Goal: Task Accomplishment & Management: Manage account settings

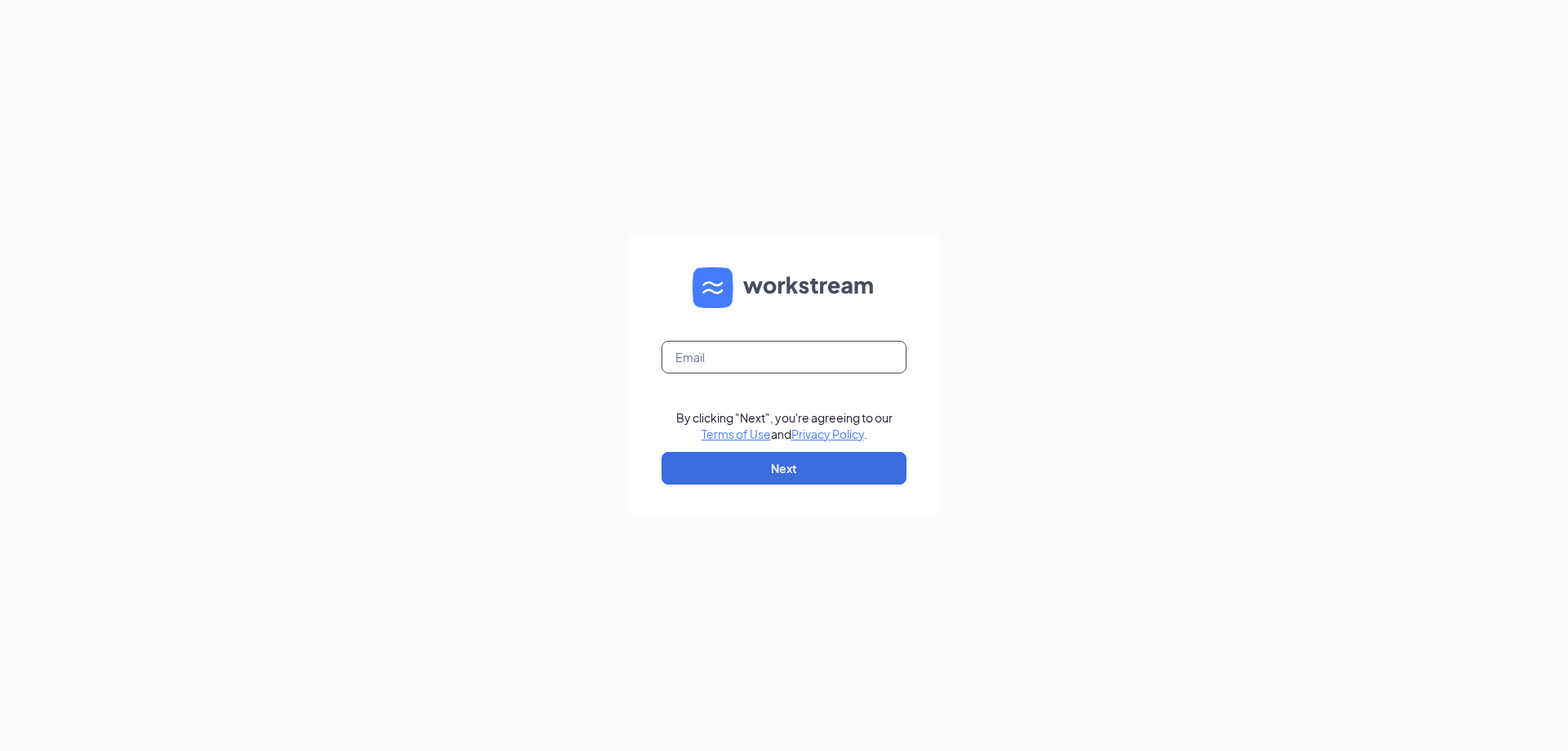
click at [701, 358] on input "text" at bounding box center [784, 357] width 245 height 33
type input "carley@calldixie.com"
click at [787, 473] on button "Next" at bounding box center [784, 468] width 245 height 33
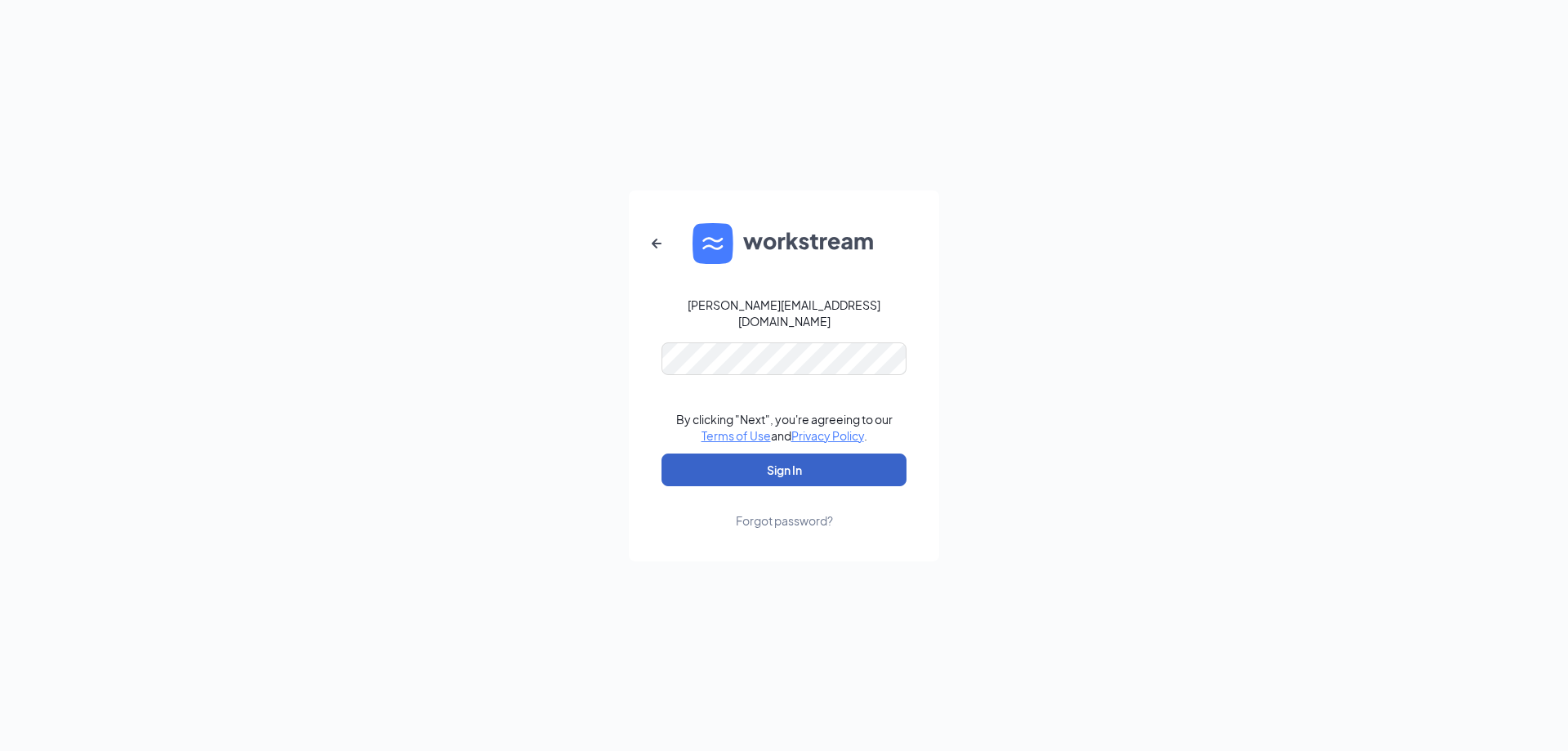
click at [700, 461] on button "Sign In" at bounding box center [784, 470] width 245 height 33
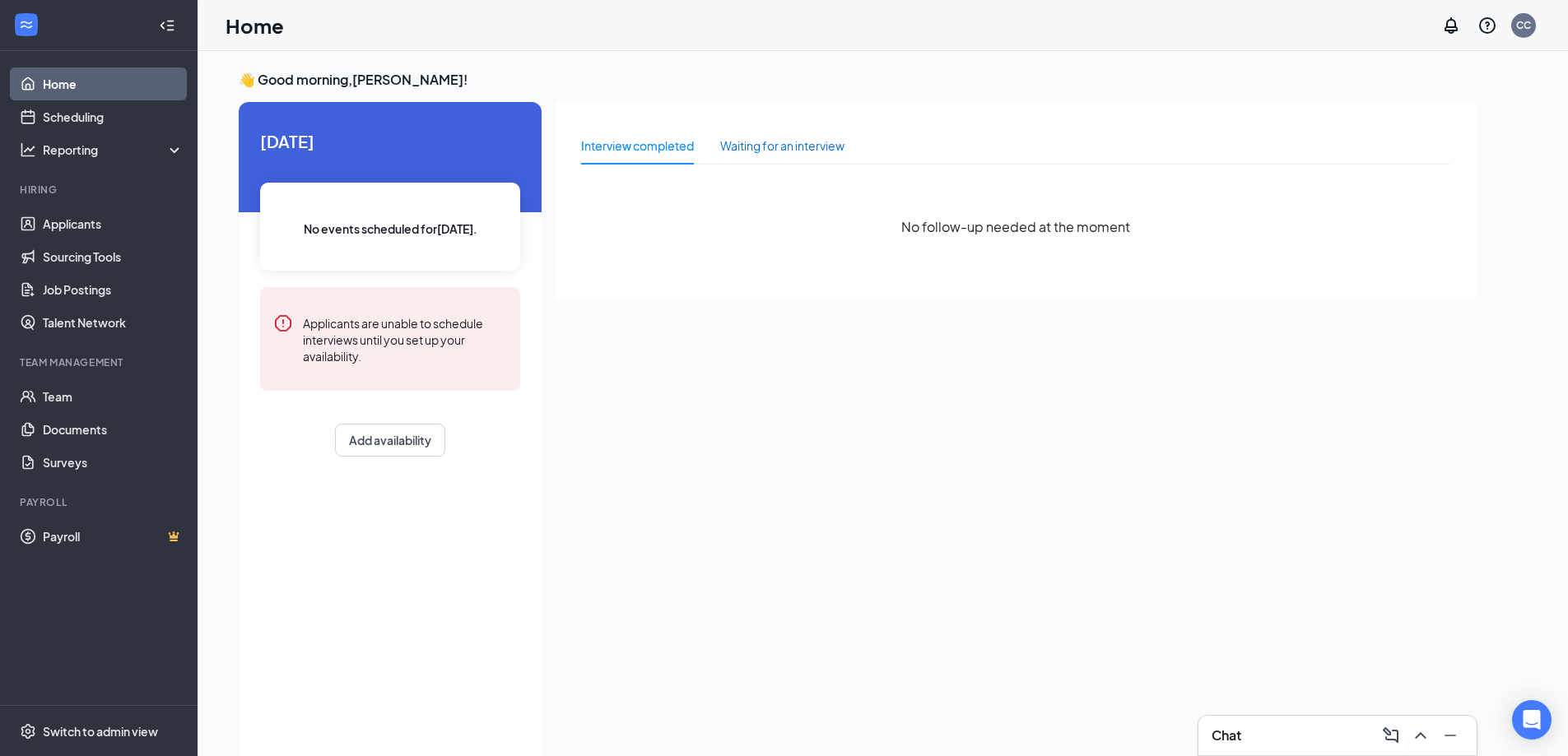
click at [805, 136] on div "Waiting for an interview" at bounding box center [783, 145] width 125 height 19
click at [595, 137] on div "Interview completed" at bounding box center [637, 145] width 113 height 19
click at [386, 450] on button "Add availability" at bounding box center [390, 440] width 110 height 33
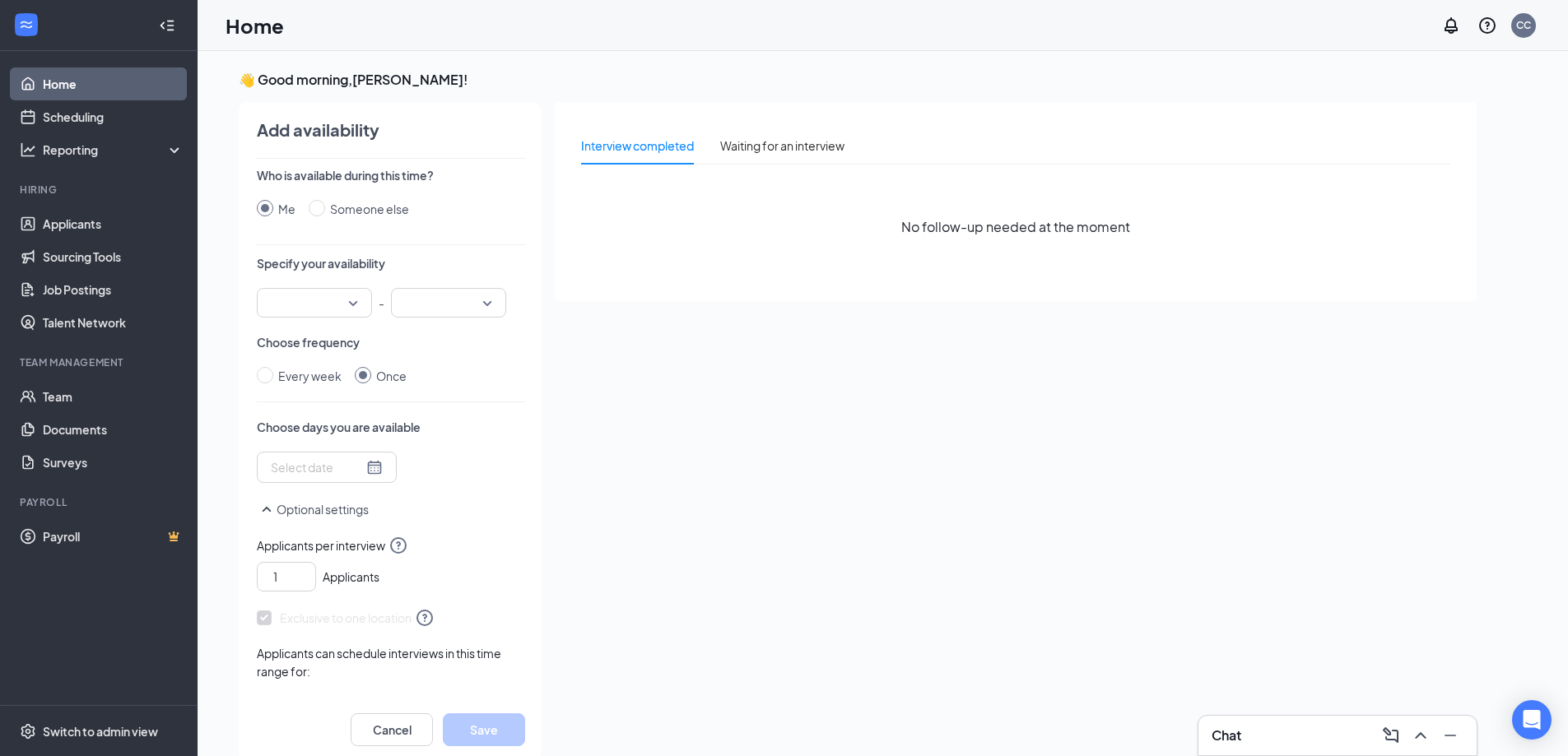
scroll to position [7, 0]
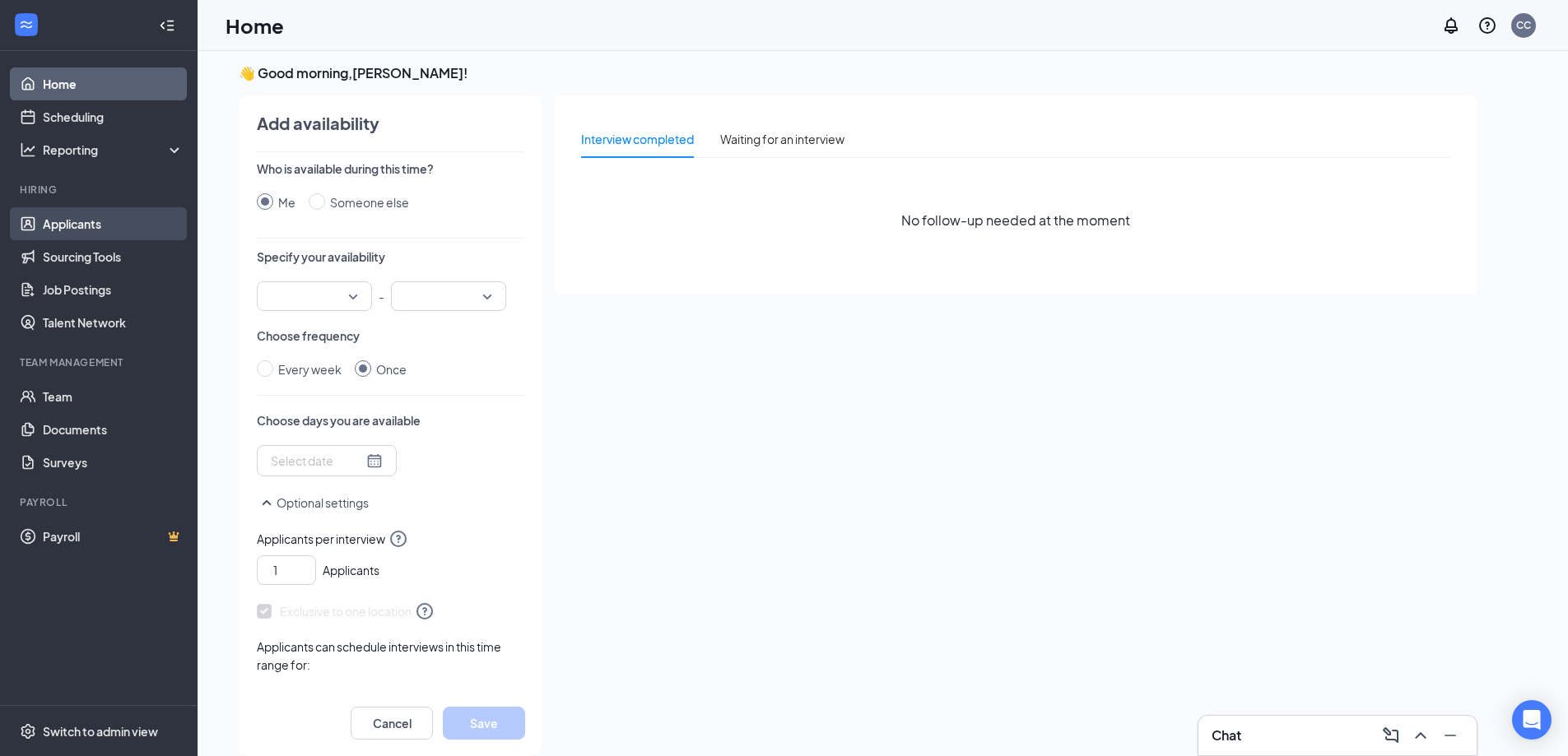
click at [75, 216] on link "Applicants" at bounding box center [113, 224] width 140 height 33
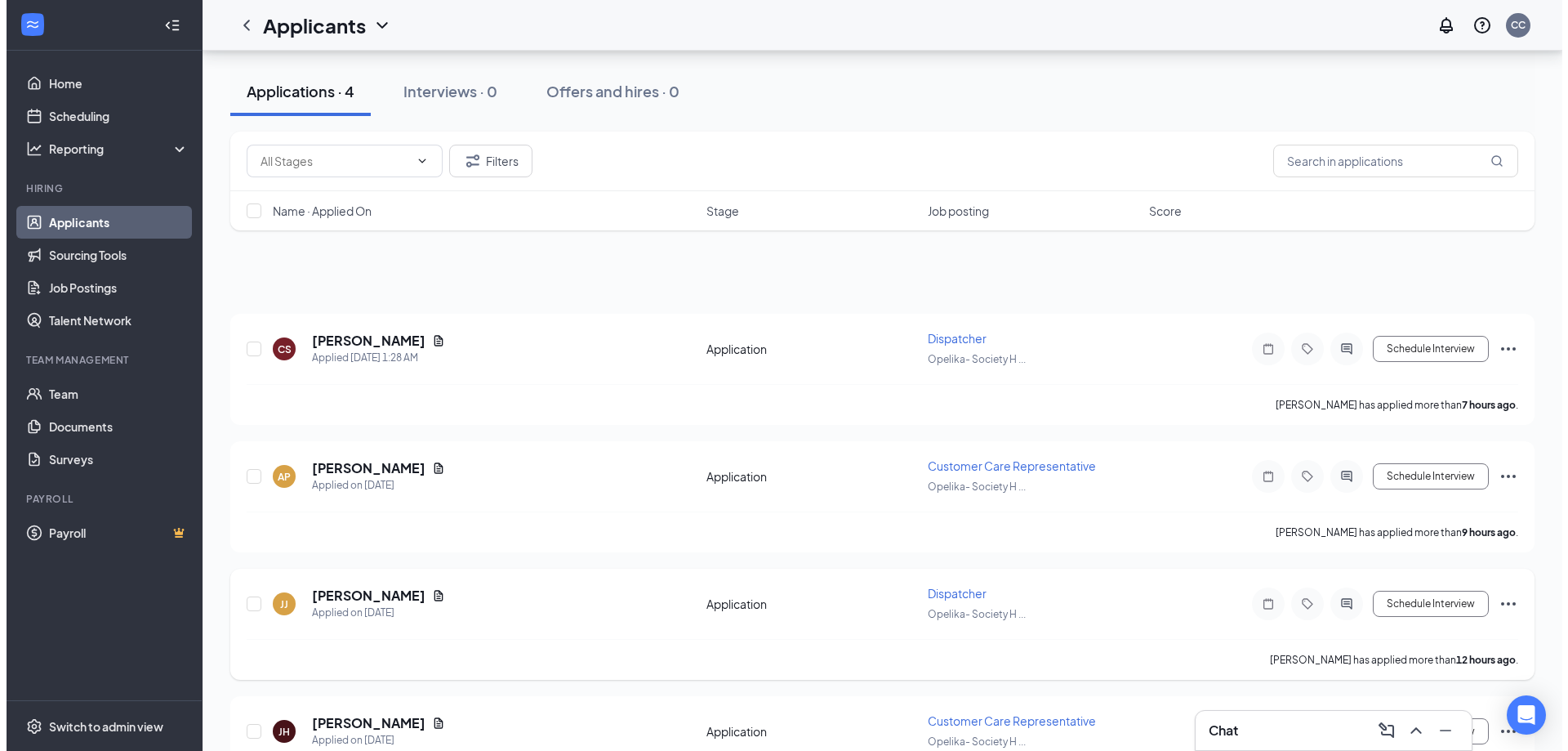
scroll to position [157, 0]
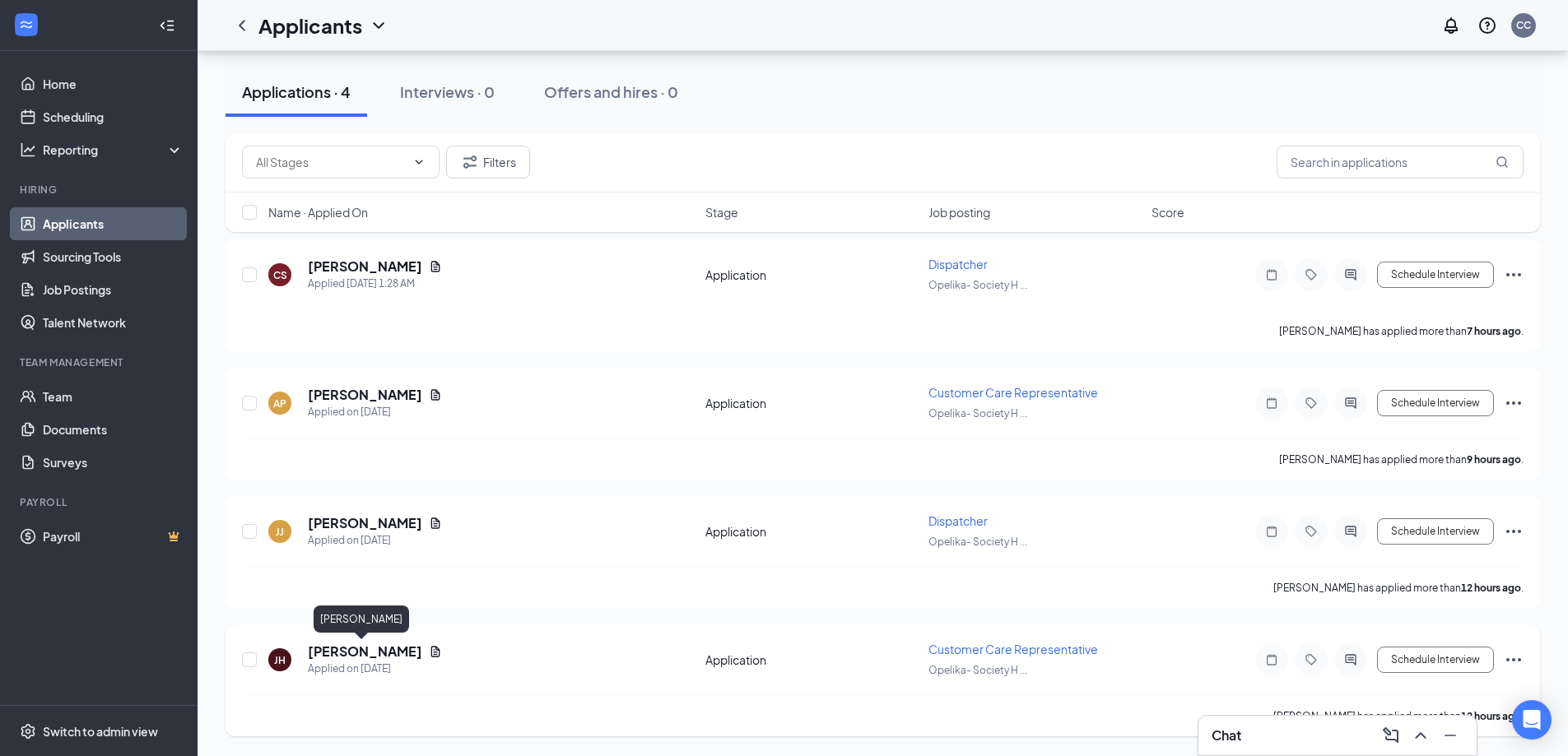
click at [367, 648] on h5 "[PERSON_NAME]" at bounding box center [364, 652] width 114 height 19
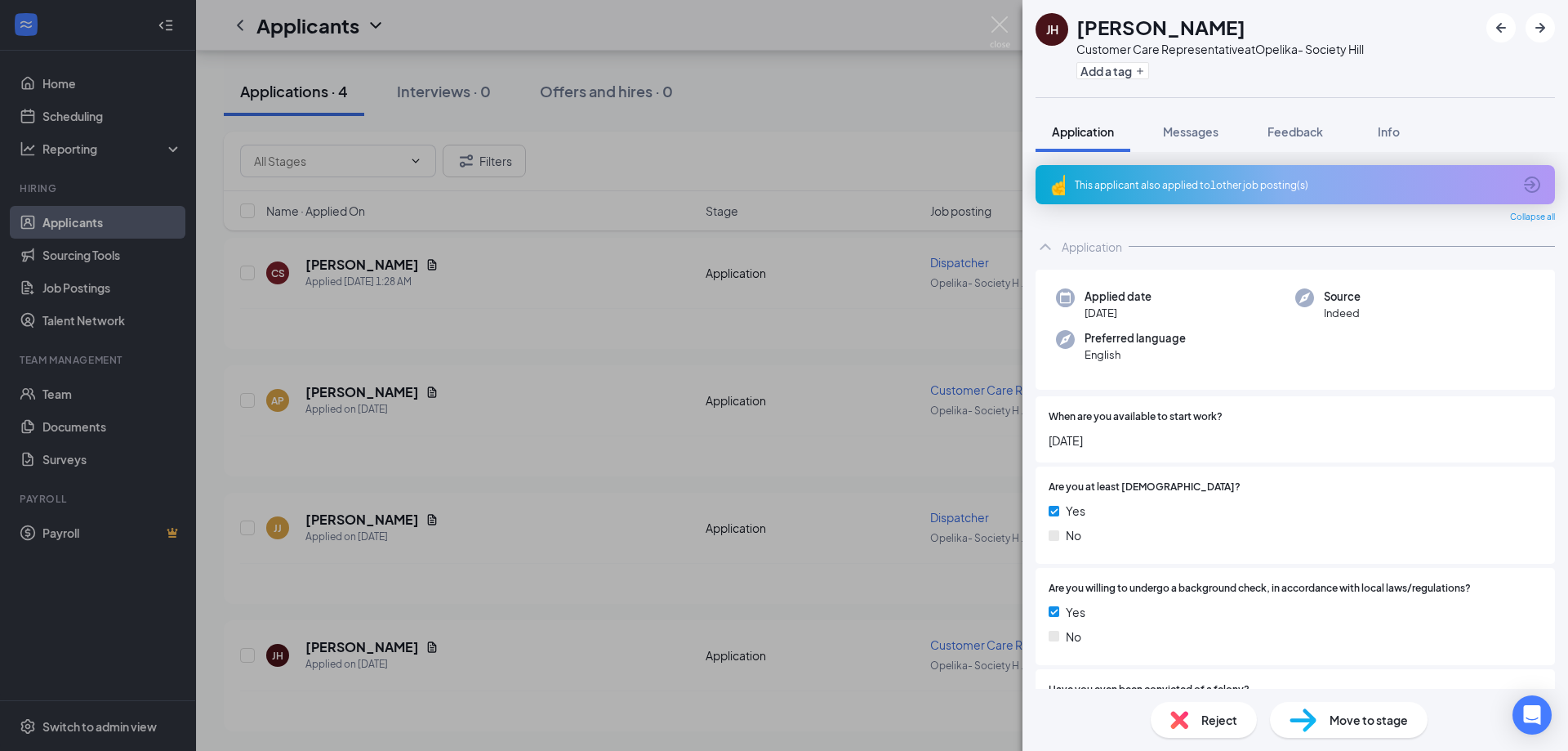
click at [1524, 178] on icon "ArrowCircle" at bounding box center [1532, 184] width 16 height 16
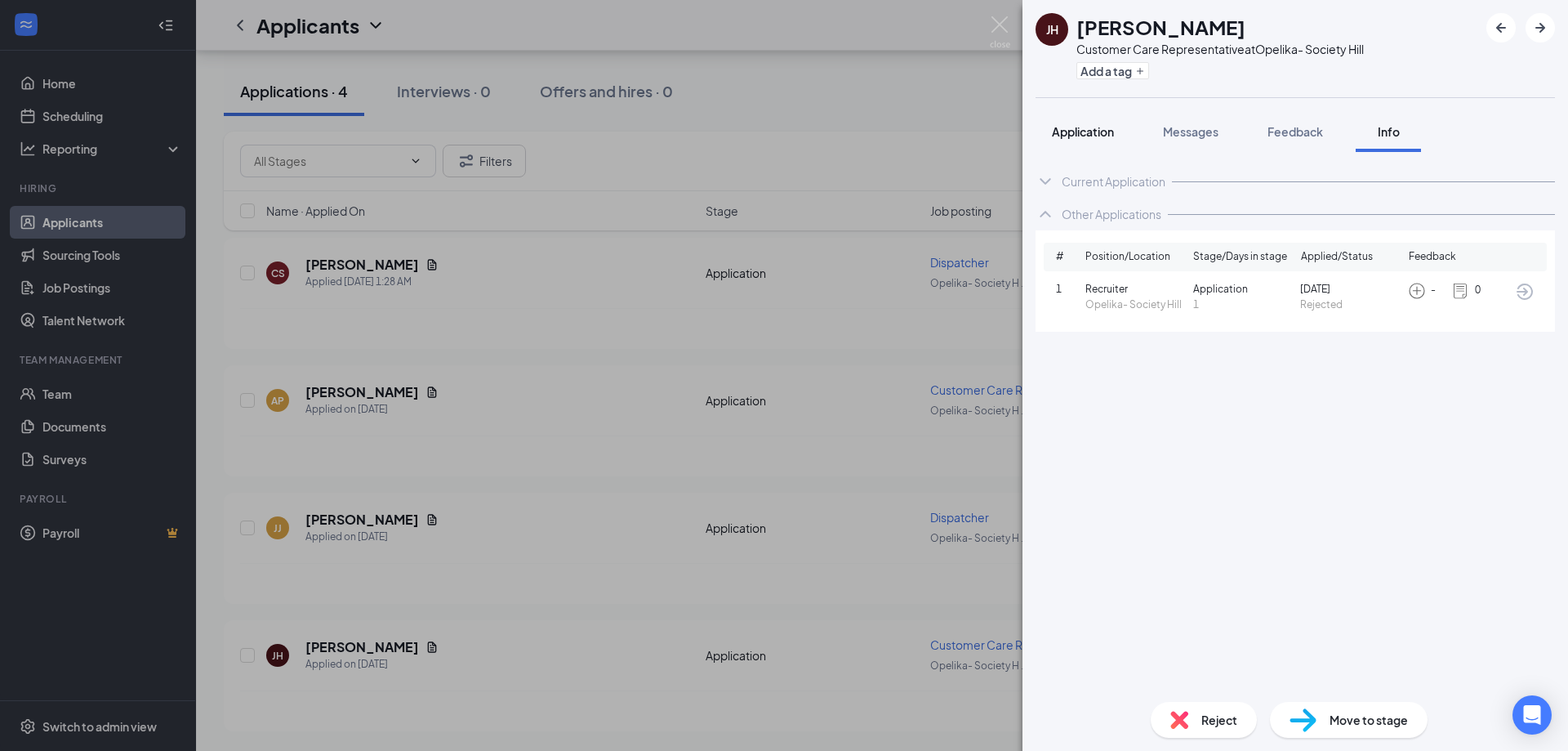
click at [1062, 128] on span "Application" at bounding box center [1083, 131] width 62 height 15
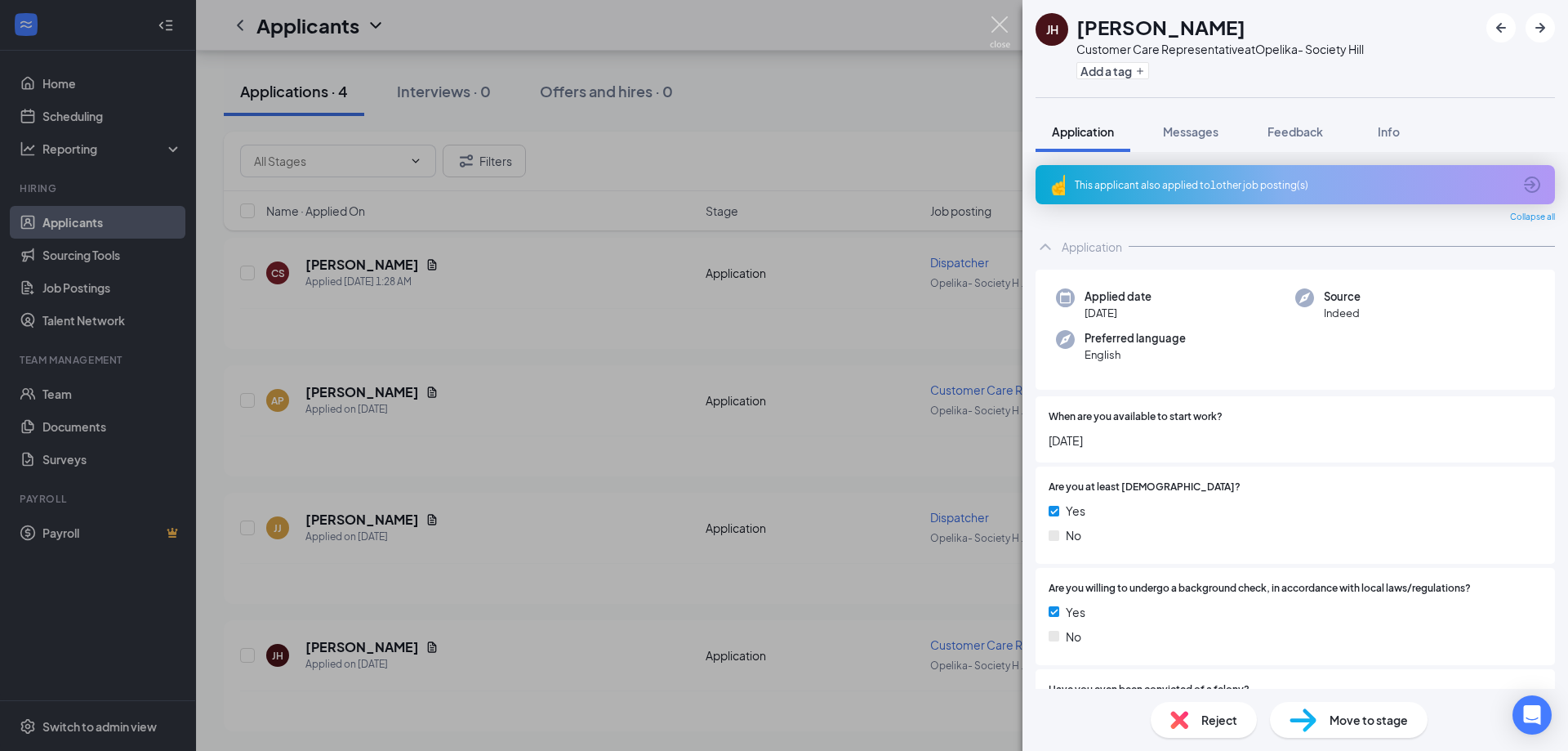
click at [1004, 18] on img at bounding box center [999, 32] width 20 height 32
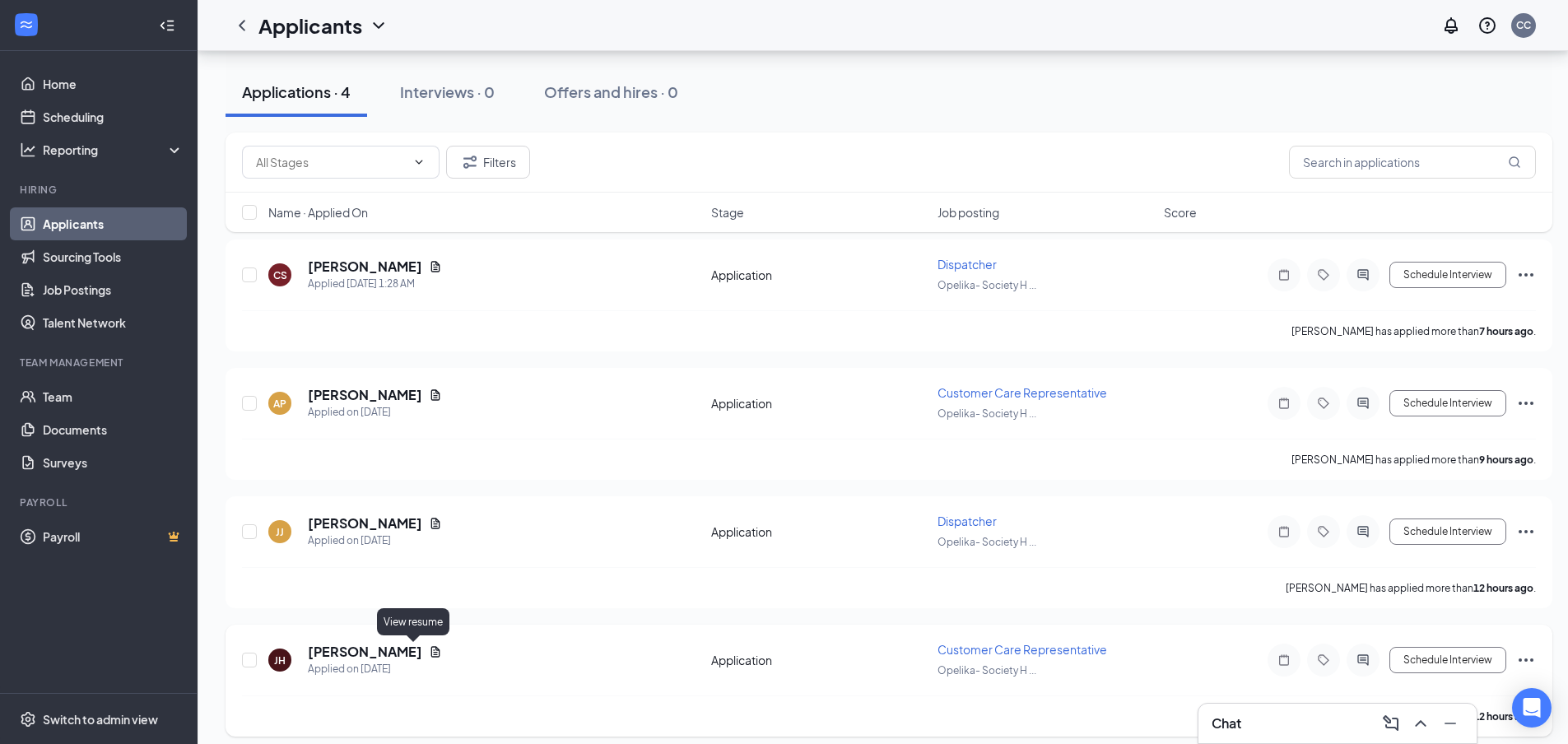
click at [429, 650] on icon "Document" at bounding box center [436, 652] width 14 height 14
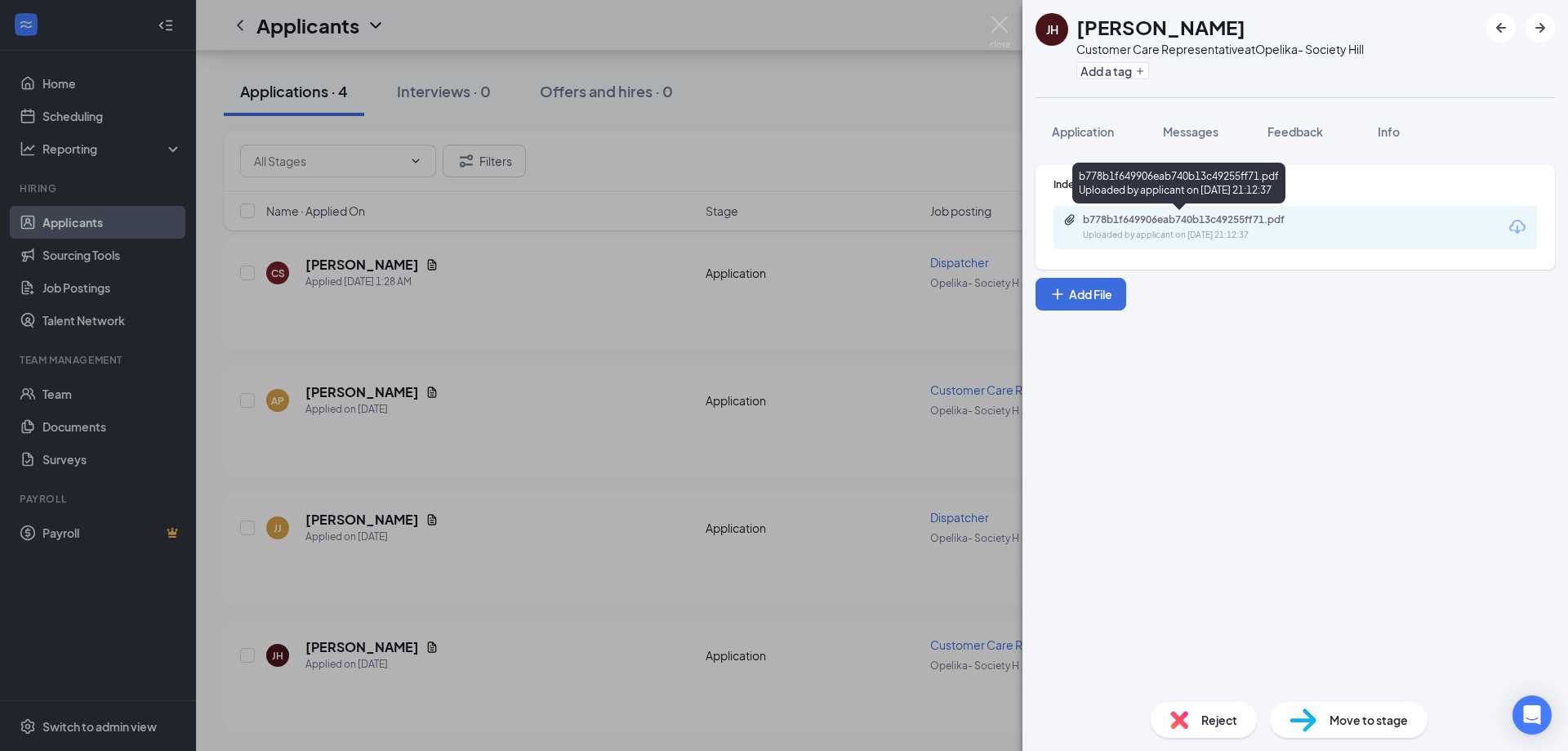
click at [1272, 224] on div "b778b1f649906eab740b13c49255ff71.pdf" at bounding box center [1198, 220] width 228 height 14
click at [995, 23] on img at bounding box center [999, 32] width 20 height 32
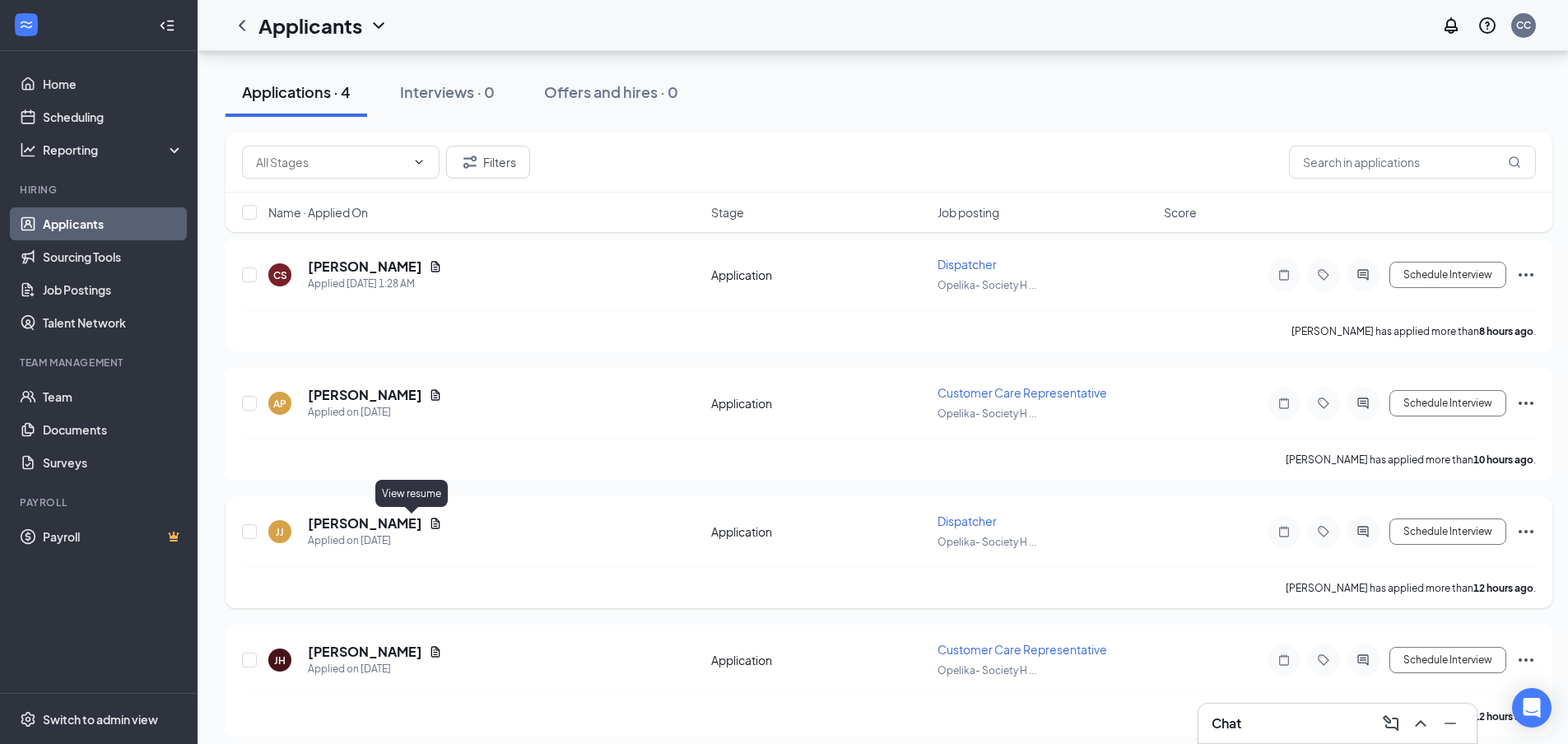
click at [431, 527] on icon "Document" at bounding box center [435, 523] width 9 height 11
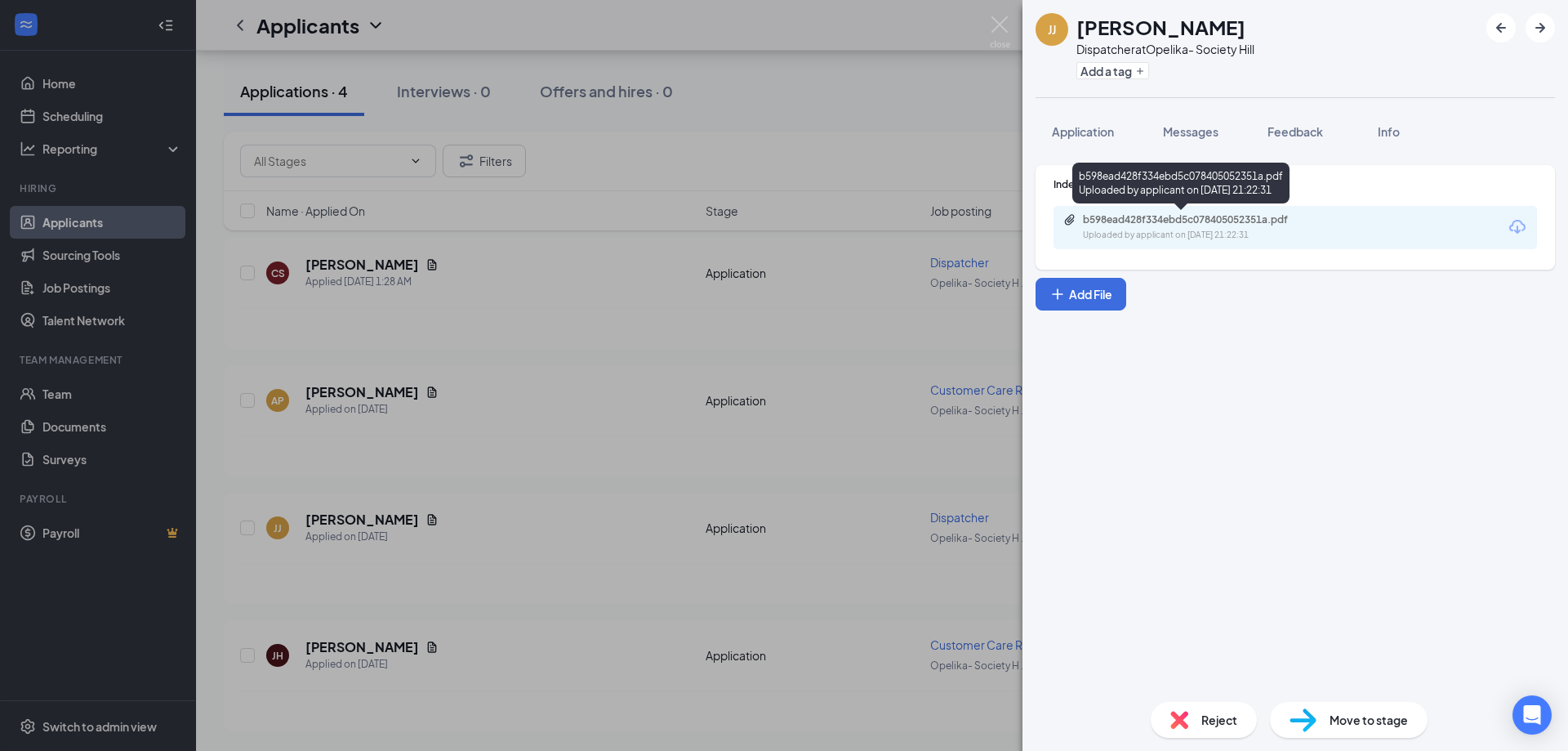
click at [1208, 221] on div "b598ead428f334ebd5c078405052351a.pdf" at bounding box center [1198, 220] width 228 height 14
click at [1007, 37] on img at bounding box center [999, 32] width 20 height 32
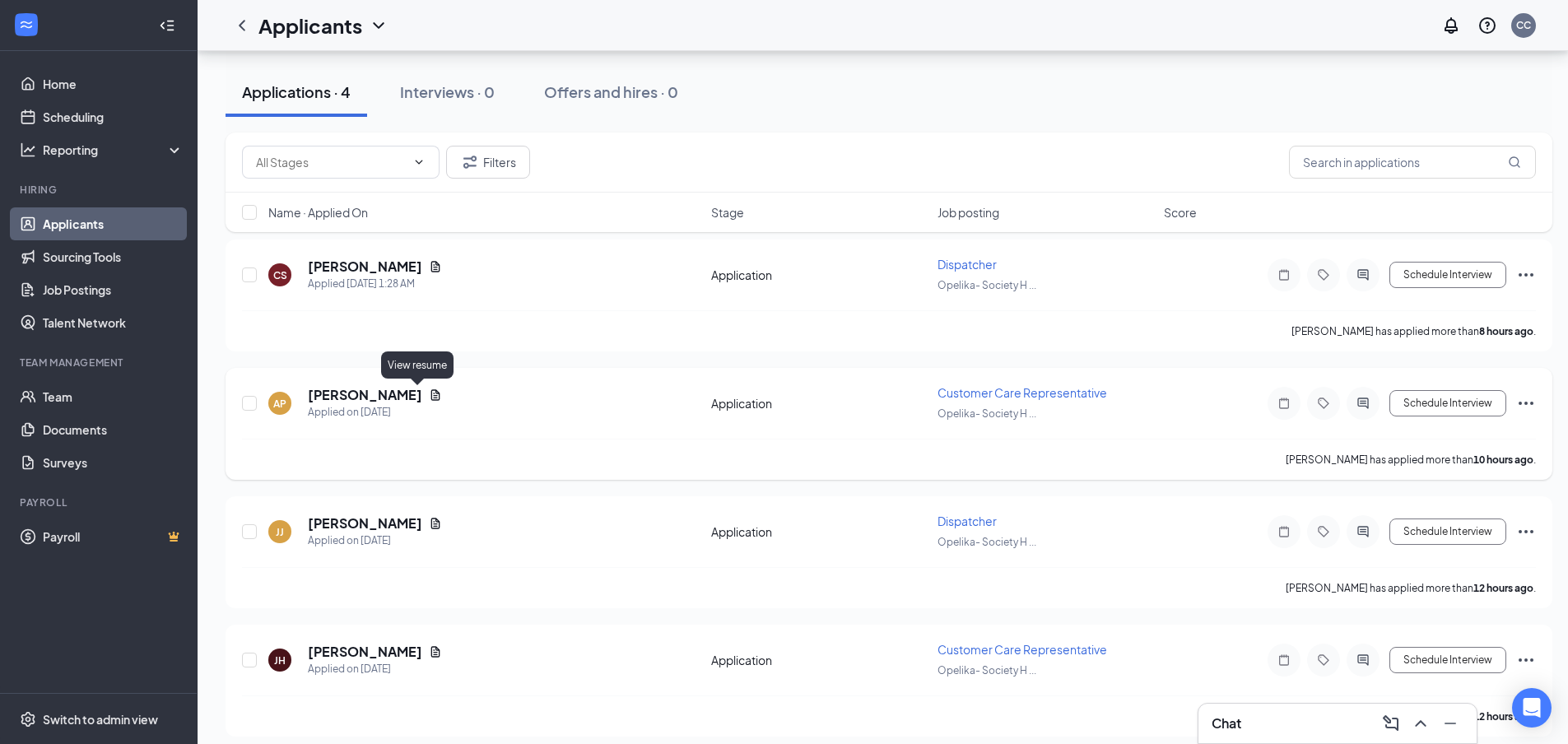
click at [429, 394] on icon "Document" at bounding box center [436, 396] width 14 height 14
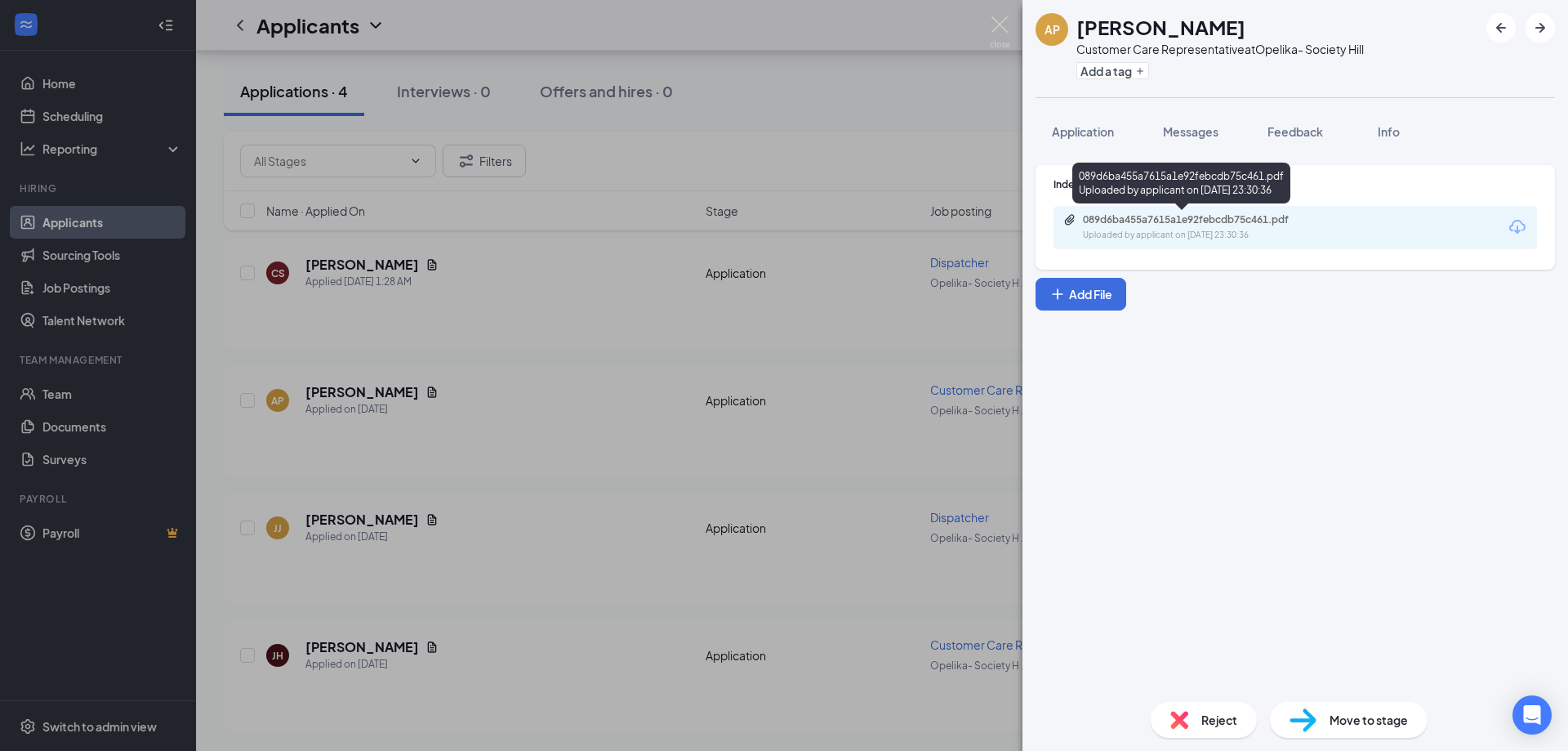
click at [1184, 233] on div "Uploaded by applicant on [DATE] 23:30:36" at bounding box center [1205, 235] width 245 height 14
